Goal: Use online tool/utility: Utilize a website feature to perform a specific function

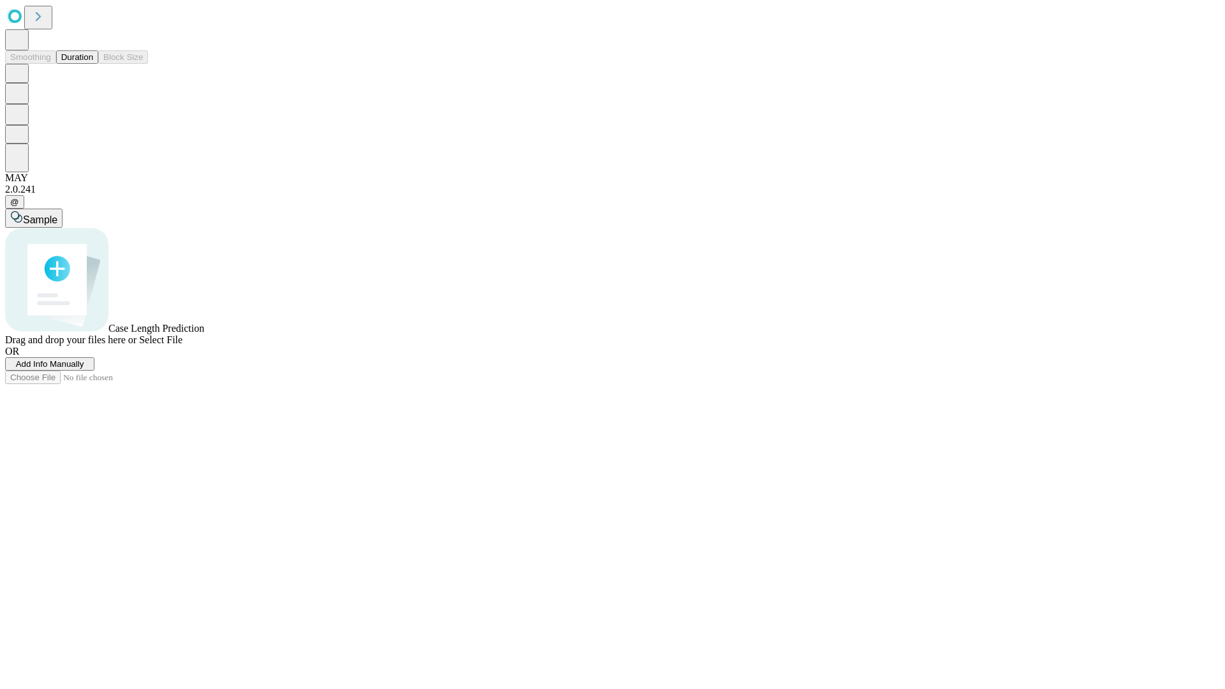
click at [93, 64] on button "Duration" at bounding box center [77, 56] width 42 height 13
click at [84, 369] on span "Add Info Manually" at bounding box center [50, 364] width 68 height 10
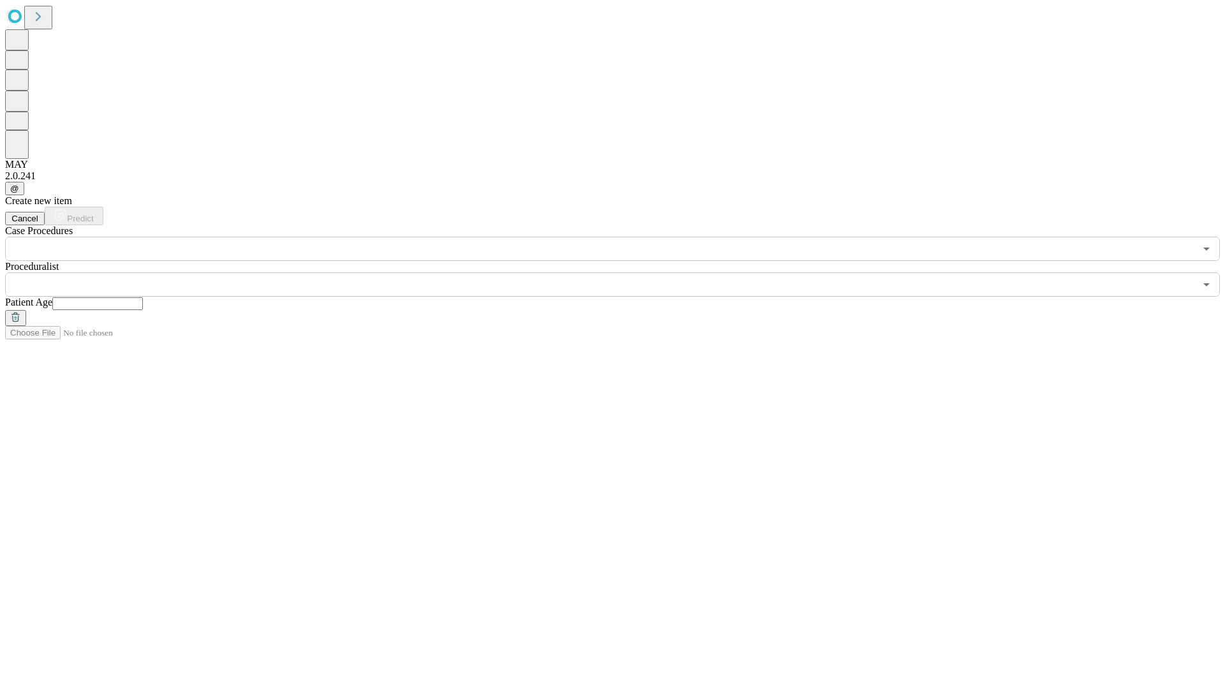
click at [143, 297] on input "text" at bounding box center [97, 303] width 91 height 13
type input "**"
click at [621, 272] on input "text" at bounding box center [600, 284] width 1190 height 24
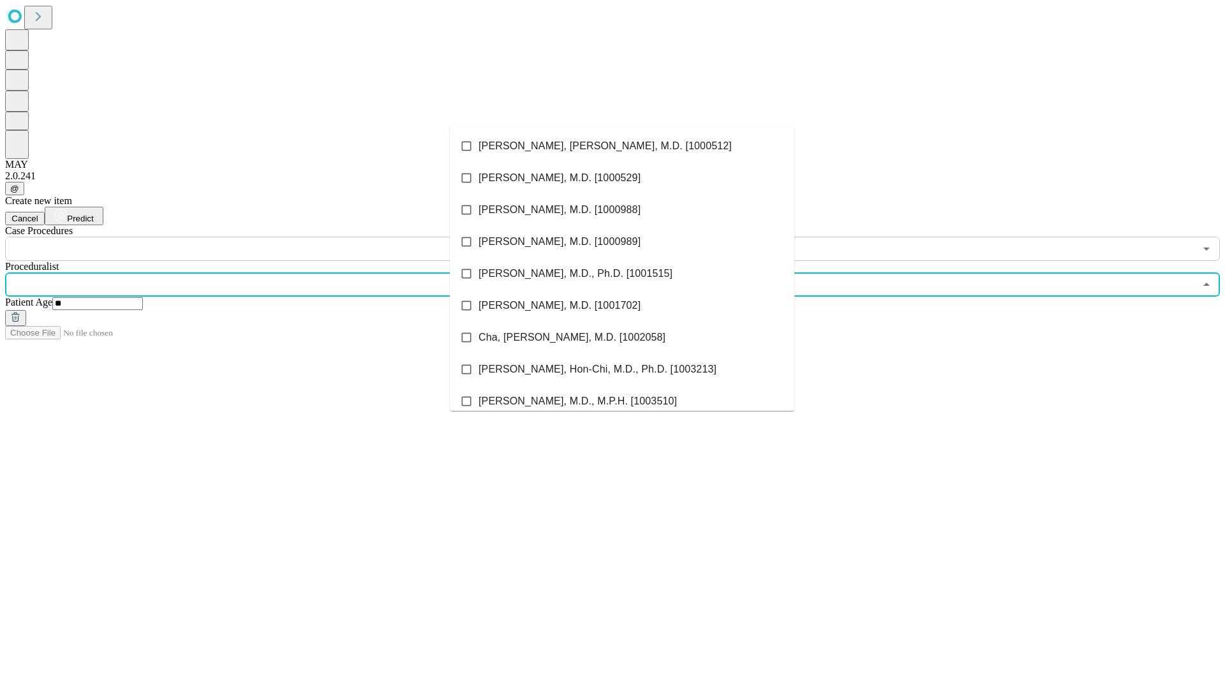
click at [622, 146] on li "[PERSON_NAME], [PERSON_NAME], M.D. [1000512]" at bounding box center [622, 146] width 345 height 32
click at [268, 237] on input "text" at bounding box center [600, 249] width 1190 height 24
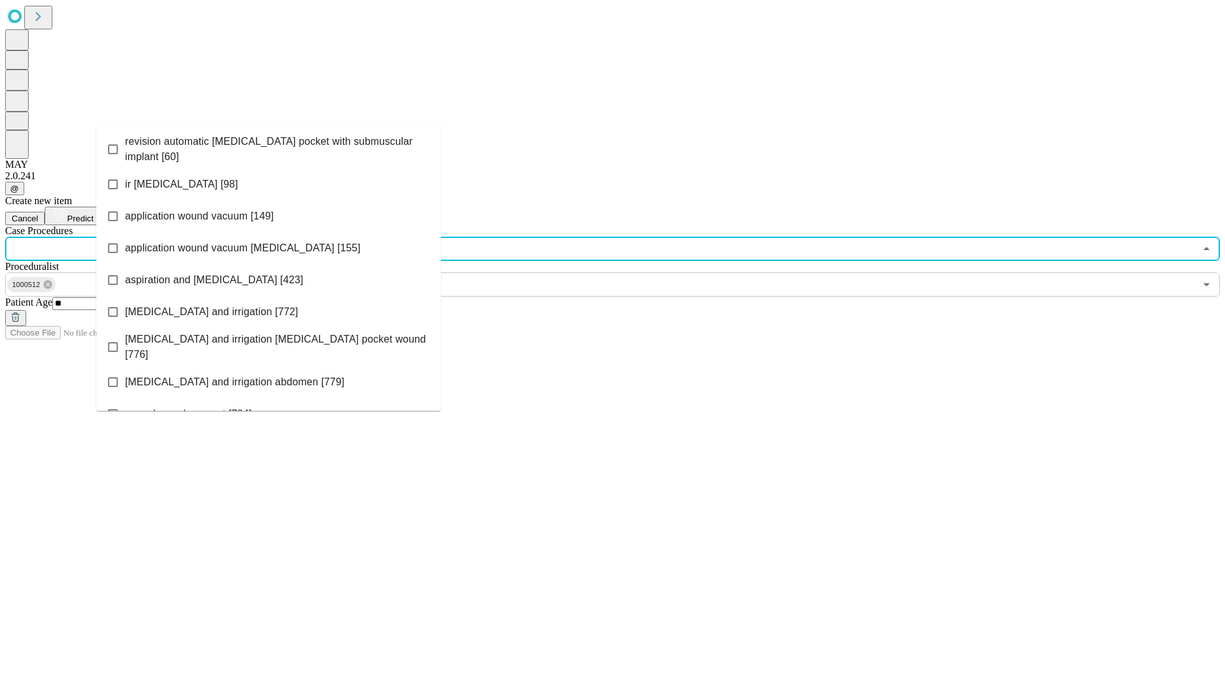
click at [269, 146] on span "revision automatic [MEDICAL_DATA] pocket with submuscular implant [60]" at bounding box center [278, 149] width 306 height 31
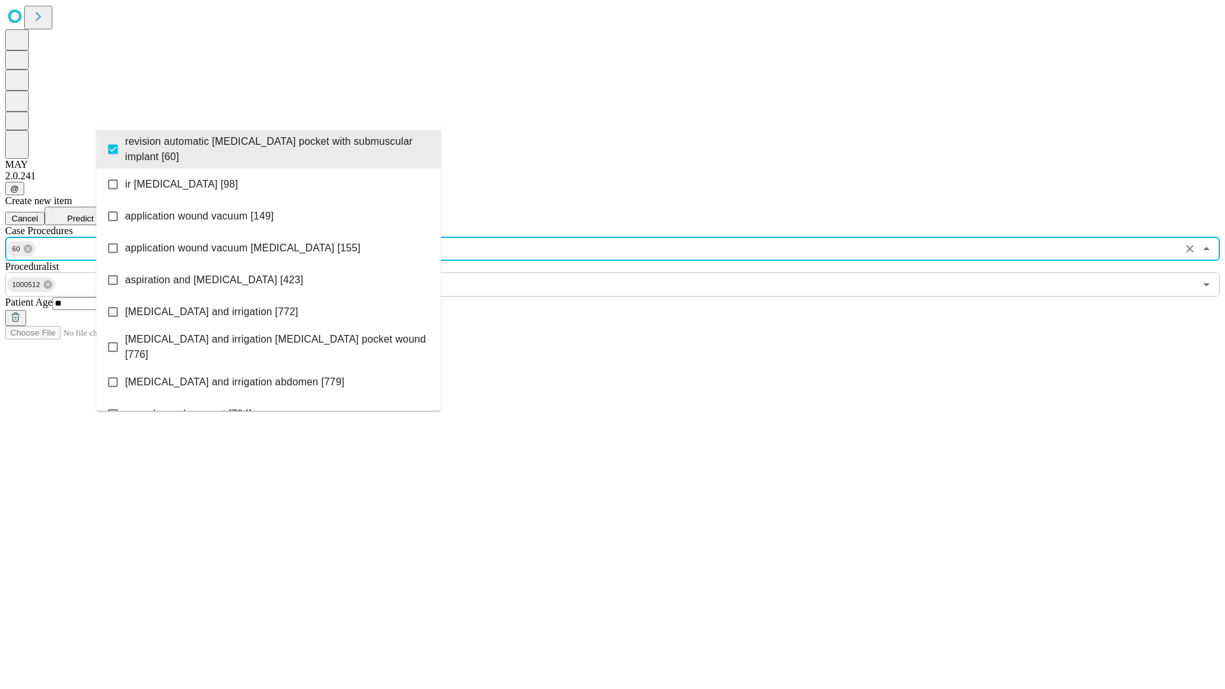
click at [93, 214] on span "Predict" at bounding box center [80, 219] width 26 height 10
